Goal: Find contact information: Find contact information

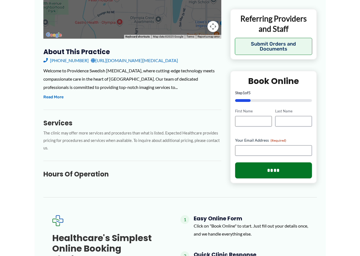
scroll to position [166, 0]
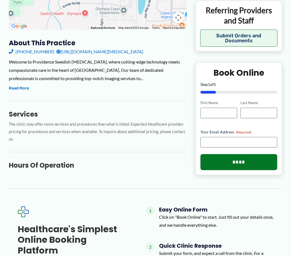
click at [46, 53] on div "[PHONE_NUMBER] [URL][DOMAIN_NAME][MEDICAL_DATA]" at bounding box center [98, 52] width 178 height 8
drag, startPoint x: 45, startPoint y: 53, endPoint x: 40, endPoint y: 52, distance: 5.7
copy link "[PHONE_NUMBER]"
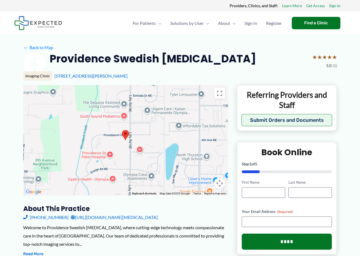
click at [217, 211] on h3 "About this practice" at bounding box center [125, 209] width 205 height 9
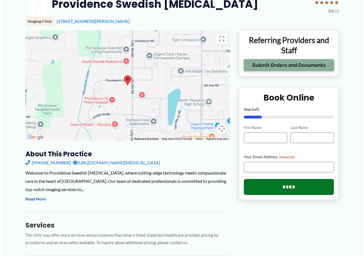
scroll to position [55, 0]
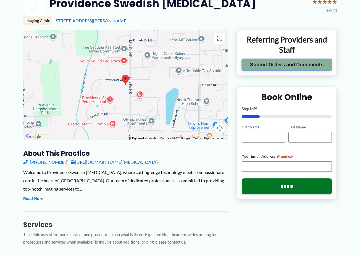
click at [289, 65] on button "Submit Orders and Documents" at bounding box center [287, 65] width 91 height 12
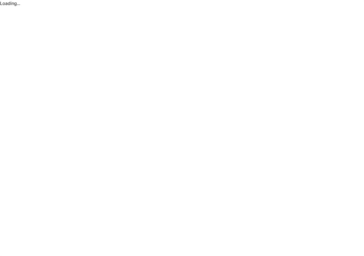
scroll to position [0, 0]
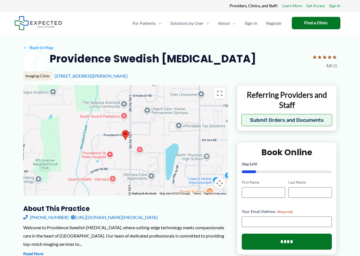
click at [158, 218] on link "[URL][DOMAIN_NAME][MEDICAL_DATA]" at bounding box center [114, 217] width 87 height 8
